Goal: Information Seeking & Learning: Learn about a topic

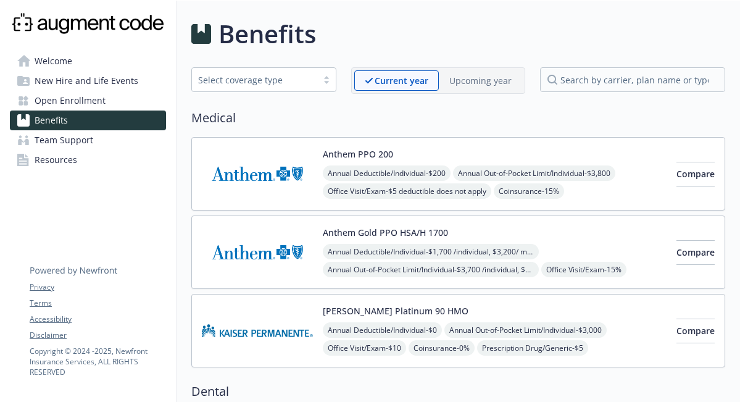
click at [469, 80] on p "Upcoming year" at bounding box center [480, 80] width 62 height 13
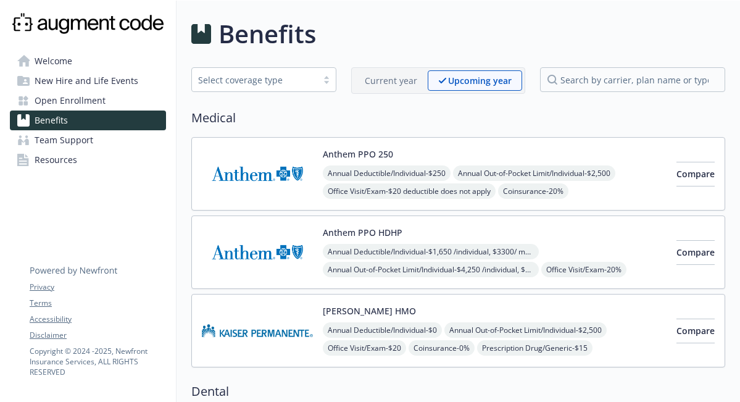
click at [396, 80] on p "Current year" at bounding box center [391, 80] width 52 height 13
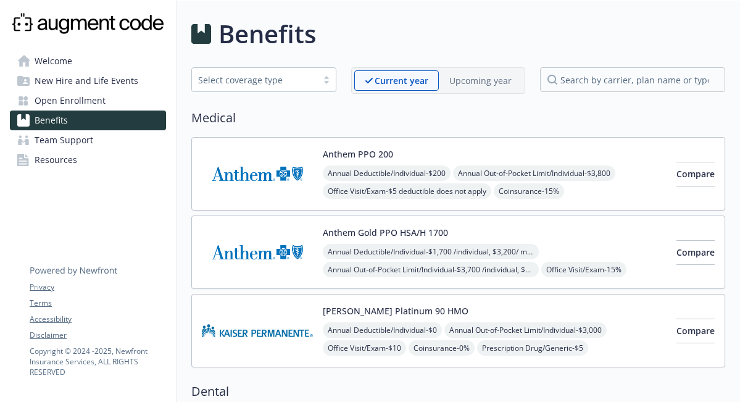
click at [457, 77] on p "Upcoming year" at bounding box center [480, 80] width 62 height 13
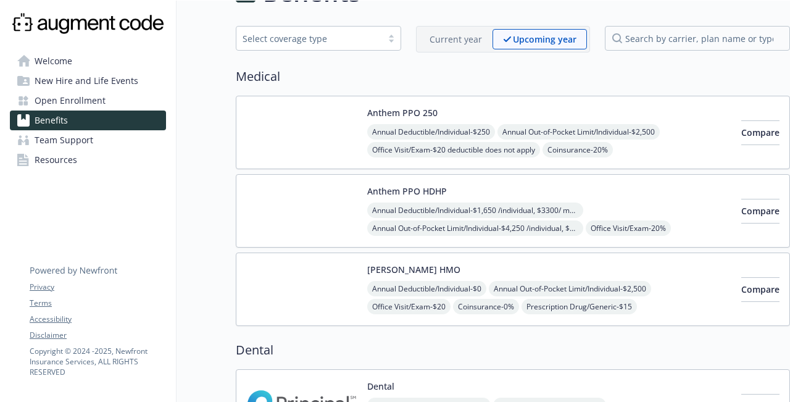
scroll to position [41, 0]
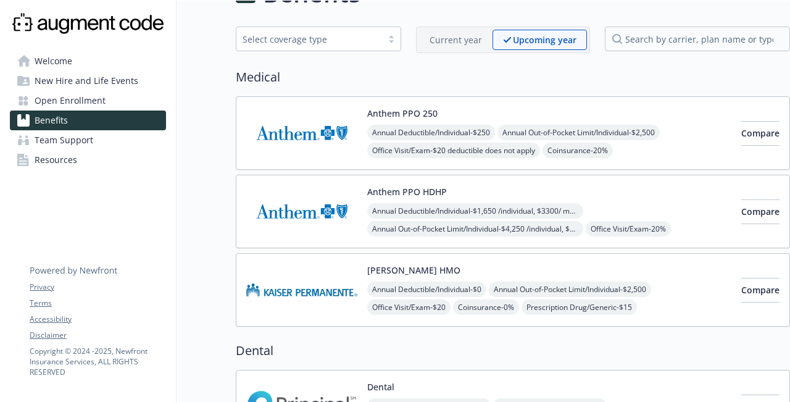
click at [620, 109] on div "Anthem PPO 250 Annual Deductible/Individual - $250 Annual Out-of-Pocket Limit/I…" at bounding box center [549, 133] width 364 height 52
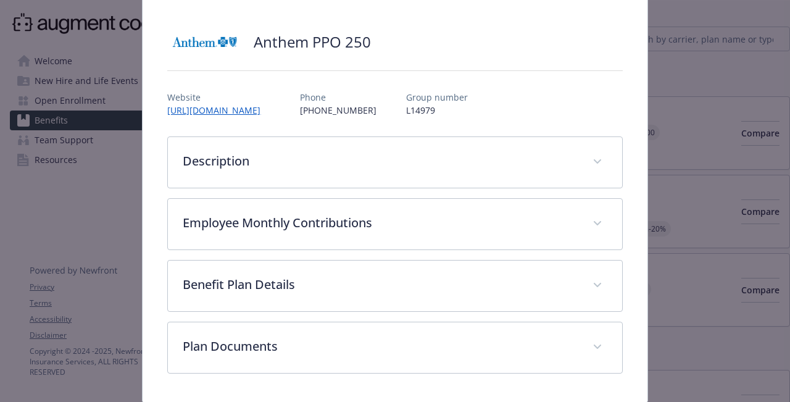
scroll to position [113, 0]
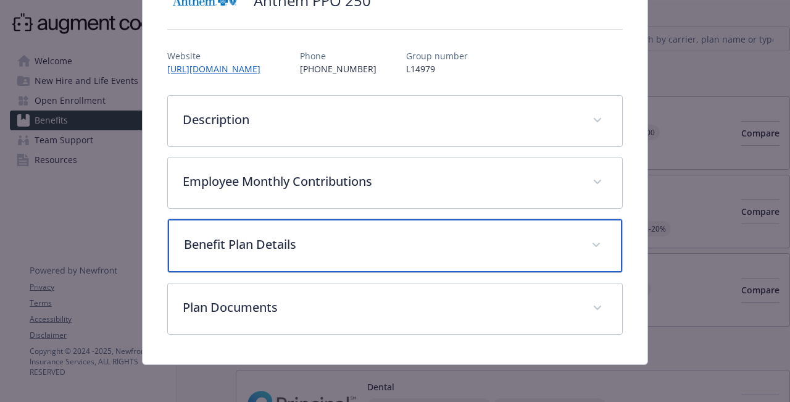
click at [512, 244] on p "Benefit Plan Details" at bounding box center [380, 244] width 392 height 19
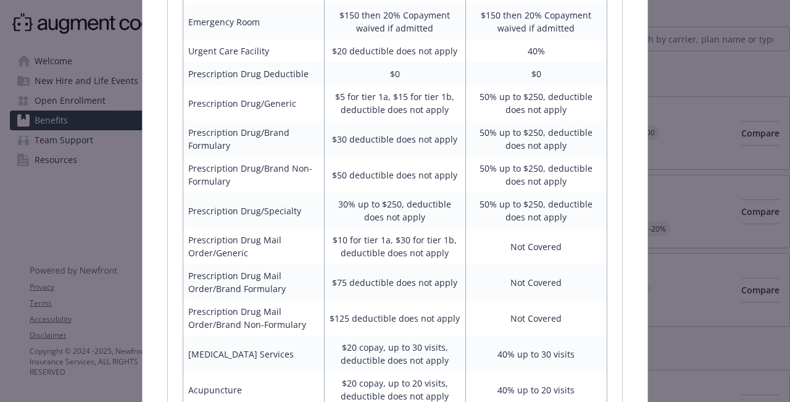
scroll to position [894, 0]
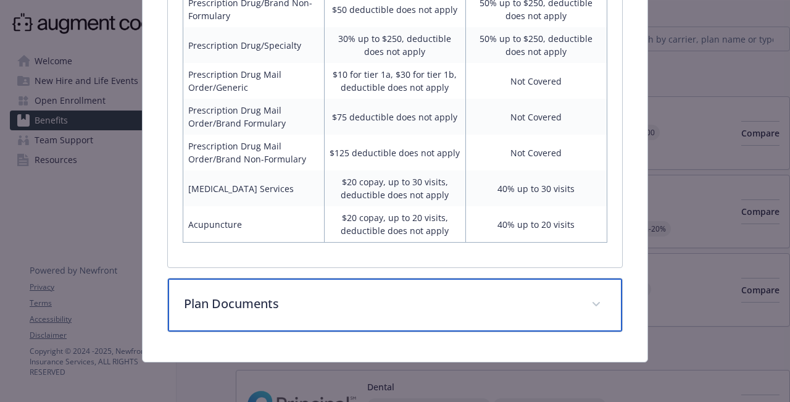
click at [406, 308] on p "Plan Documents" at bounding box center [380, 303] width 392 height 19
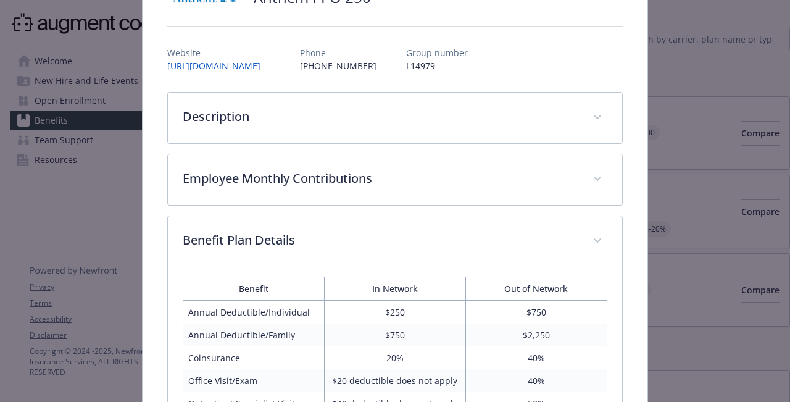
scroll to position [0, 0]
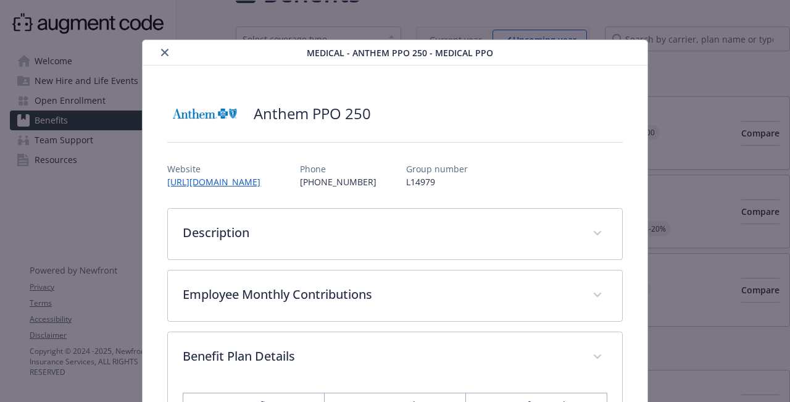
click at [160, 53] on button "close" at bounding box center [164, 52] width 15 height 15
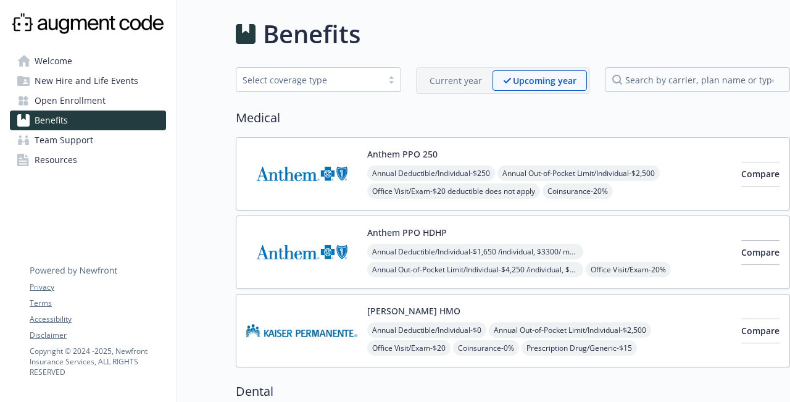
click at [145, 118] on link "Benefits" at bounding box center [88, 120] width 156 height 20
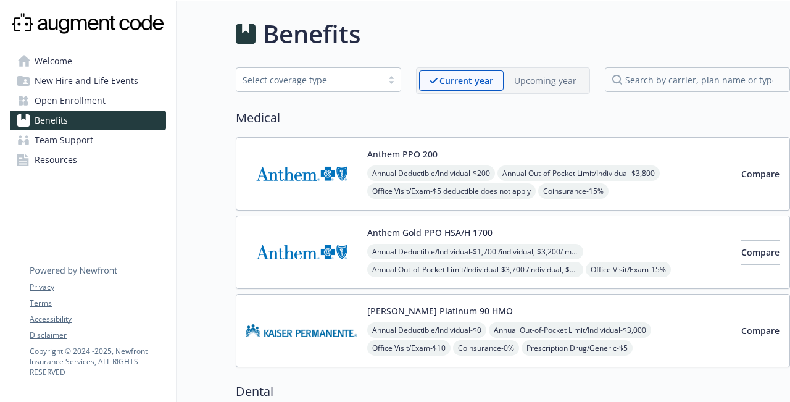
click at [554, 78] on p "Upcoming year" at bounding box center [545, 80] width 62 height 13
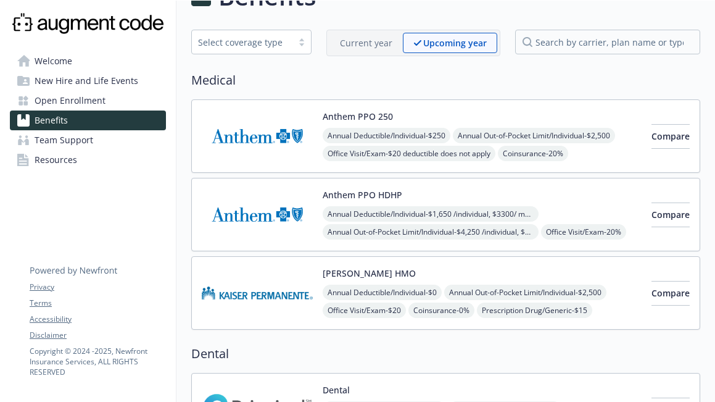
scroll to position [43, 0]
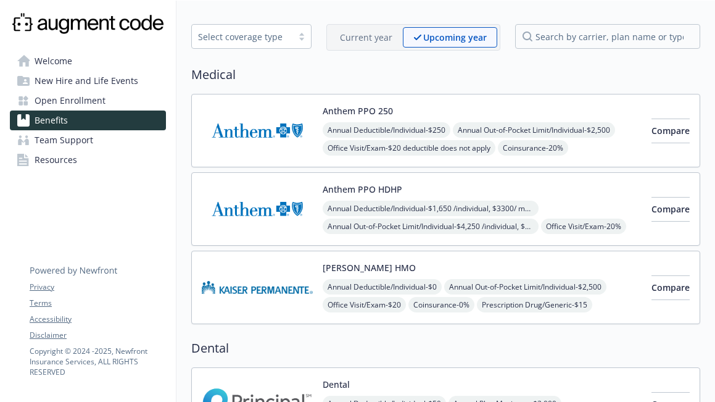
click at [377, 47] on div "Current year" at bounding box center [366, 37] width 73 height 20
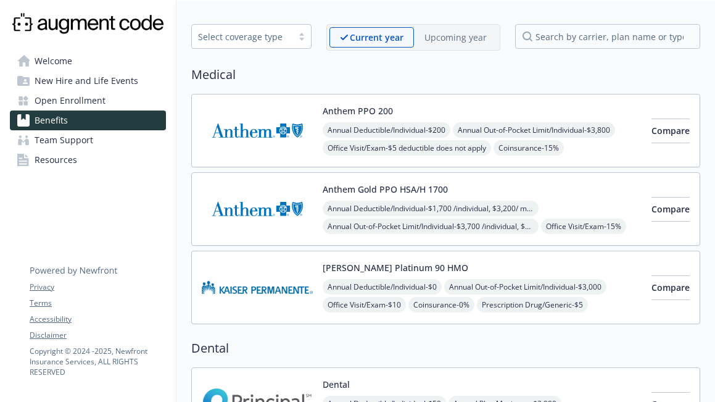
click at [442, 35] on p "Upcoming year" at bounding box center [456, 37] width 62 height 13
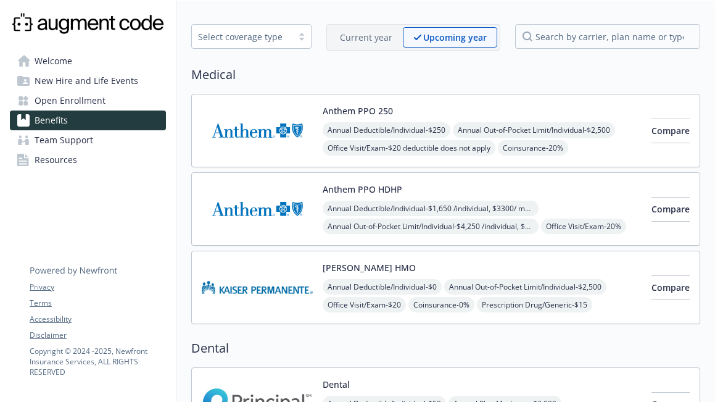
click at [367, 41] on p "Current year" at bounding box center [366, 37] width 52 height 13
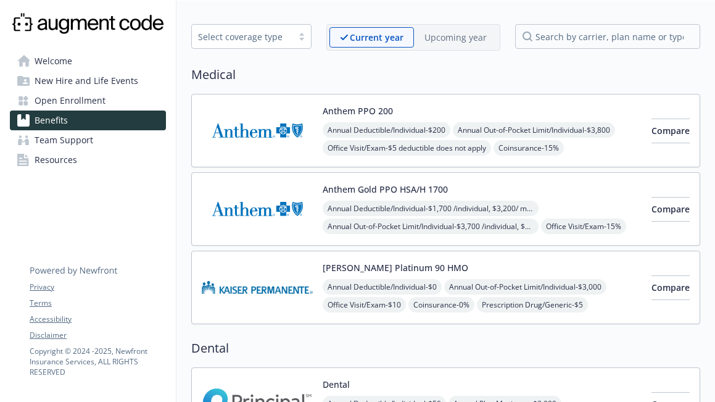
click at [448, 25] on div "Current year Upcoming year" at bounding box center [414, 37] width 174 height 27
click at [448, 37] on p "Upcoming year" at bounding box center [456, 37] width 62 height 13
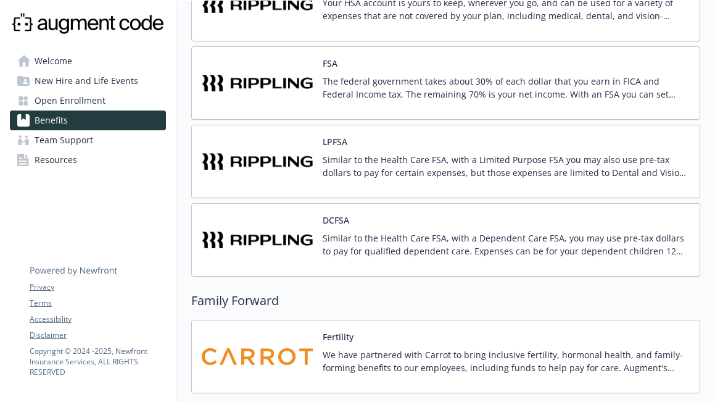
click at [98, 91] on span "Open Enrollment" at bounding box center [70, 101] width 71 height 20
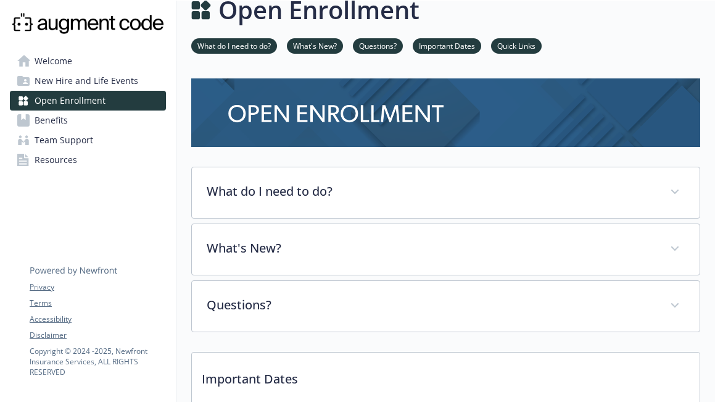
scroll to position [23, 0]
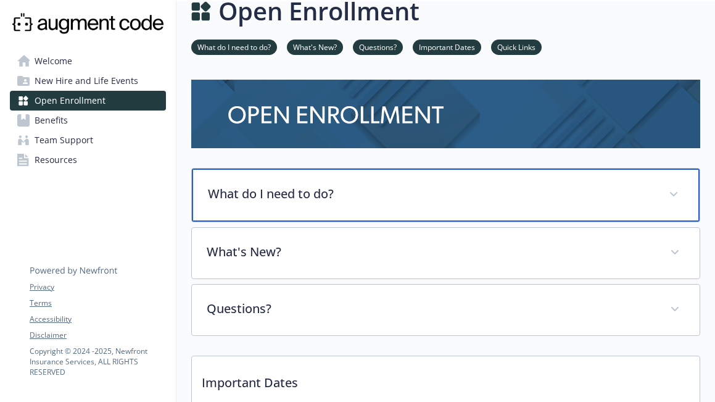
click at [354, 186] on p "What do I need to do?" at bounding box center [431, 194] width 446 height 19
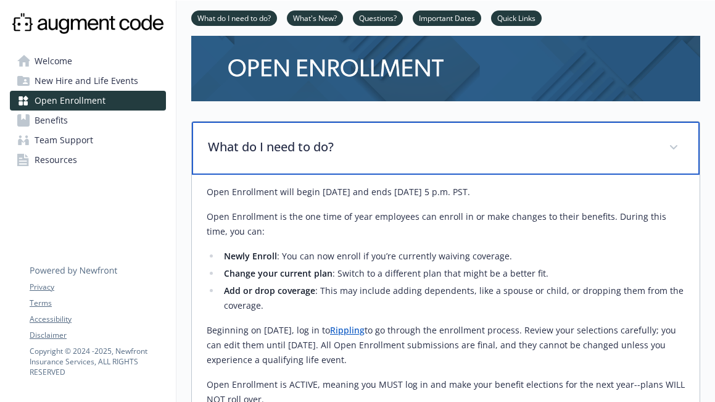
scroll to position [60, 0]
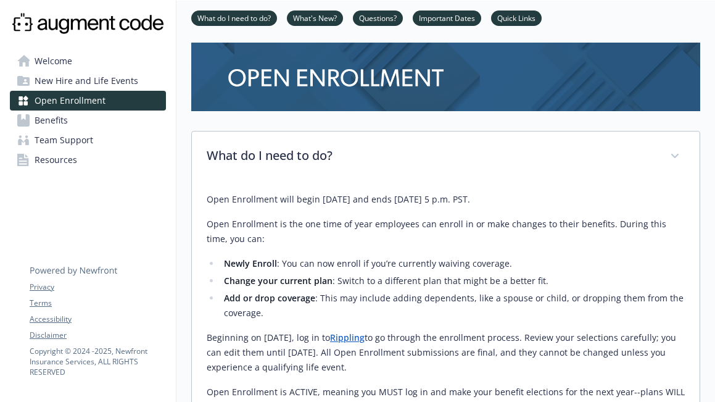
click at [127, 117] on link "Benefits" at bounding box center [88, 120] width 156 height 20
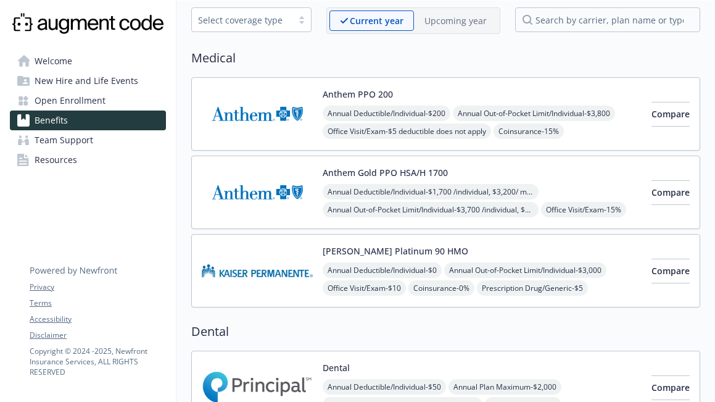
click at [119, 85] on span "New Hire and Life Events" at bounding box center [87, 81] width 104 height 20
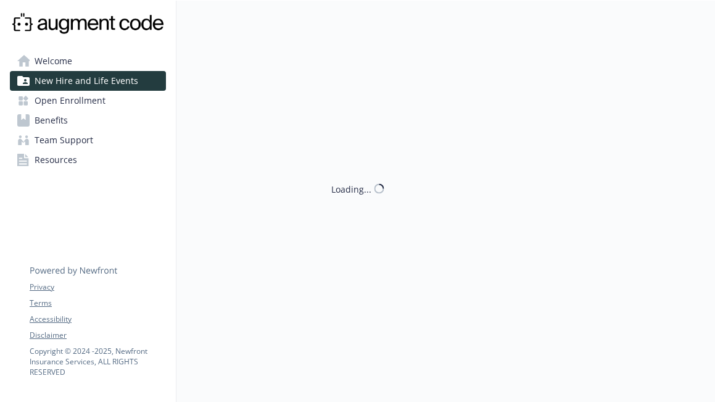
scroll to position [60, 0]
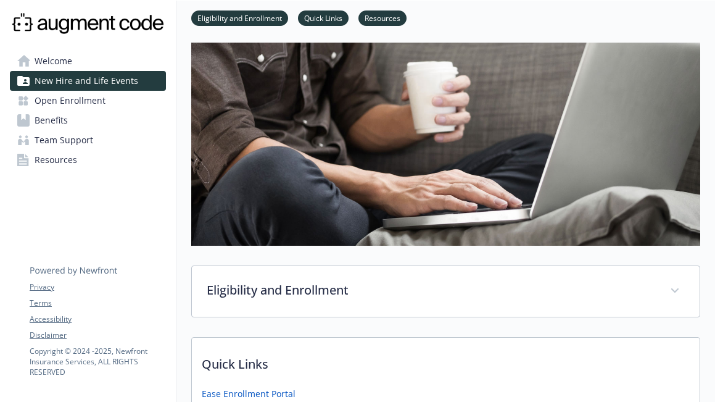
click at [111, 106] on link "Open Enrollment" at bounding box center [88, 101] width 156 height 20
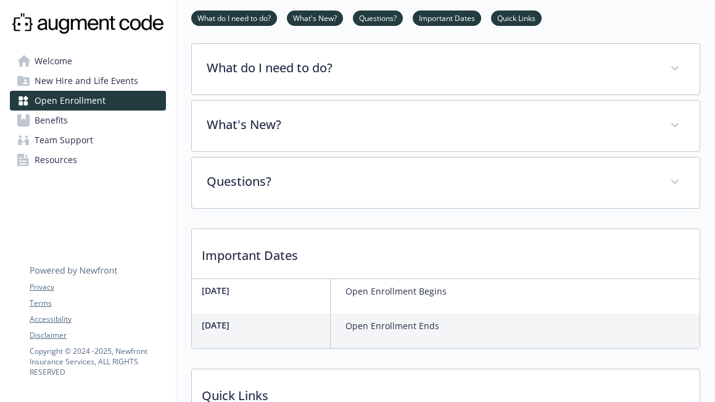
scroll to position [273, 0]
